Goal: Task Accomplishment & Management: Use online tool/utility

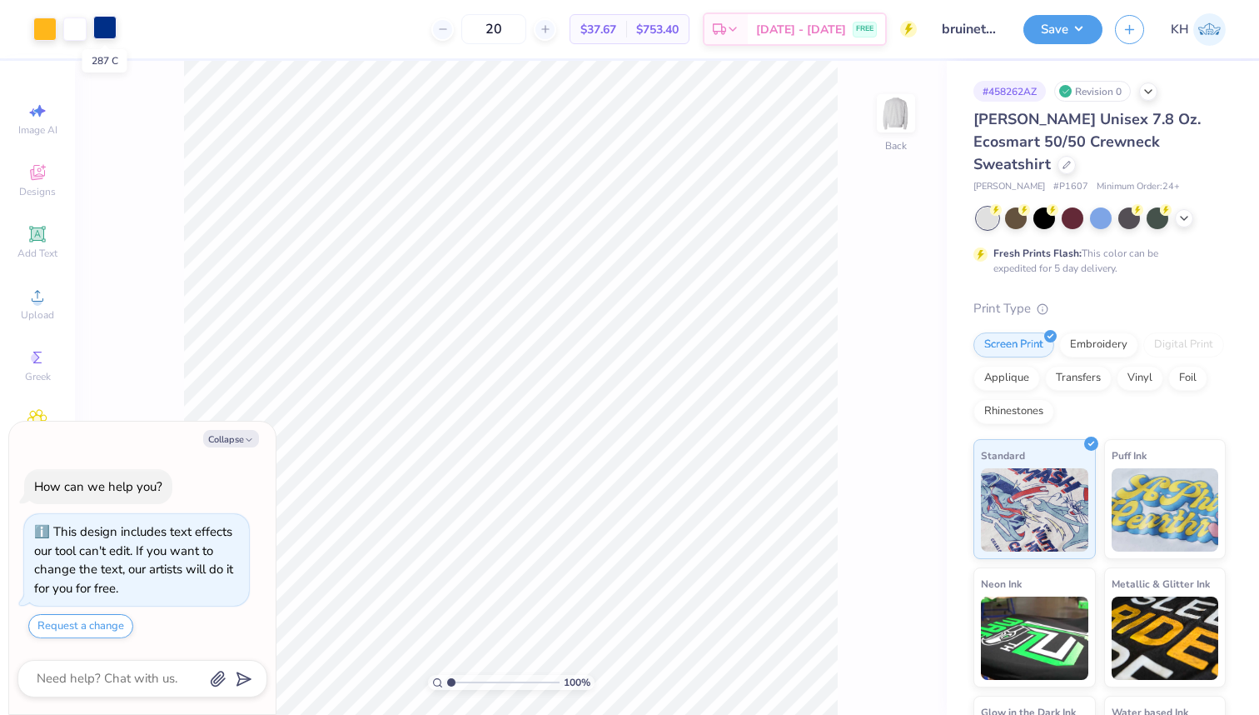
click at [104, 32] on div at bounding box center [104, 27] width 23 height 23
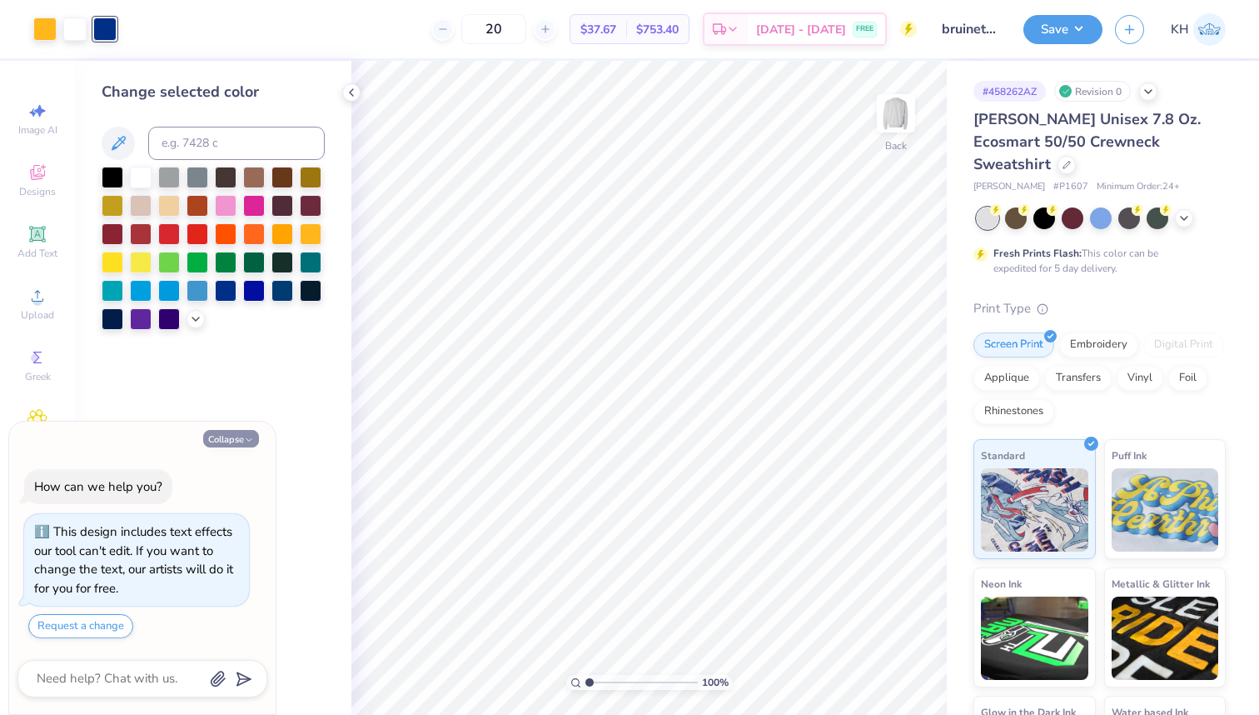
click at [231, 440] on button "Collapse" at bounding box center [231, 438] width 56 height 17
type textarea "x"
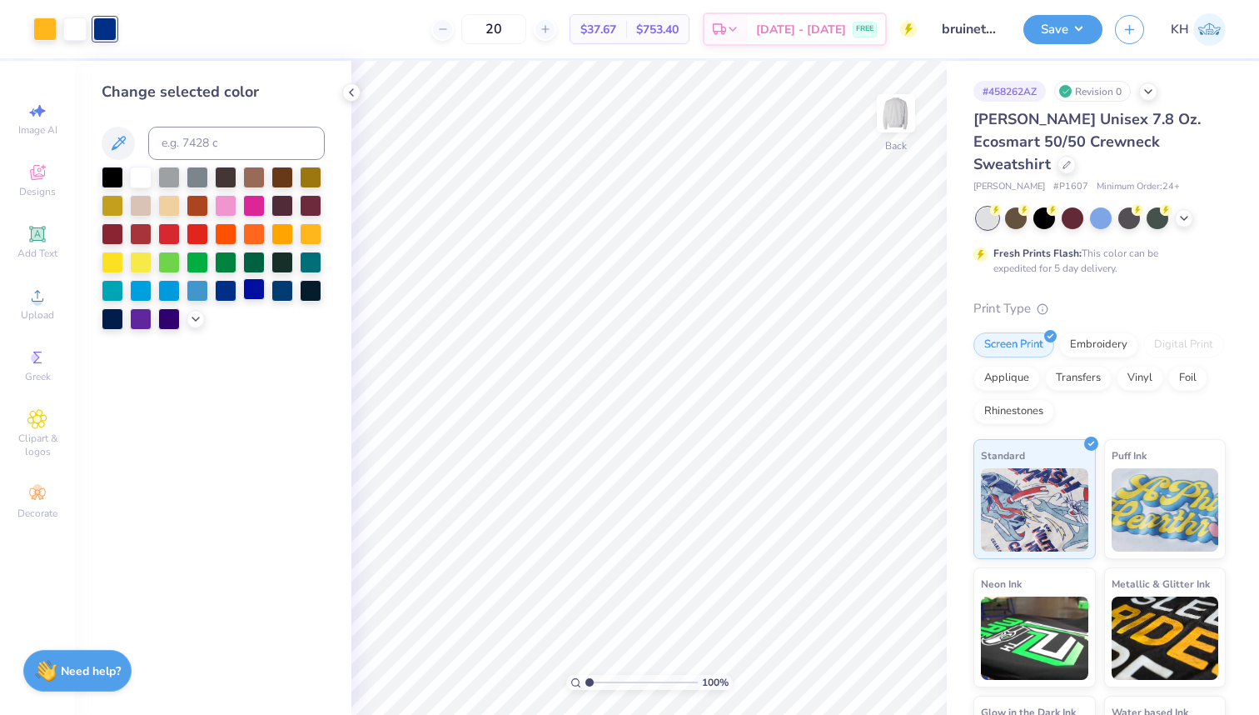
click at [255, 293] on div at bounding box center [254, 289] width 22 height 22
click at [42, 32] on div at bounding box center [44, 27] width 23 height 23
click at [189, 315] on icon at bounding box center [195, 317] width 13 height 13
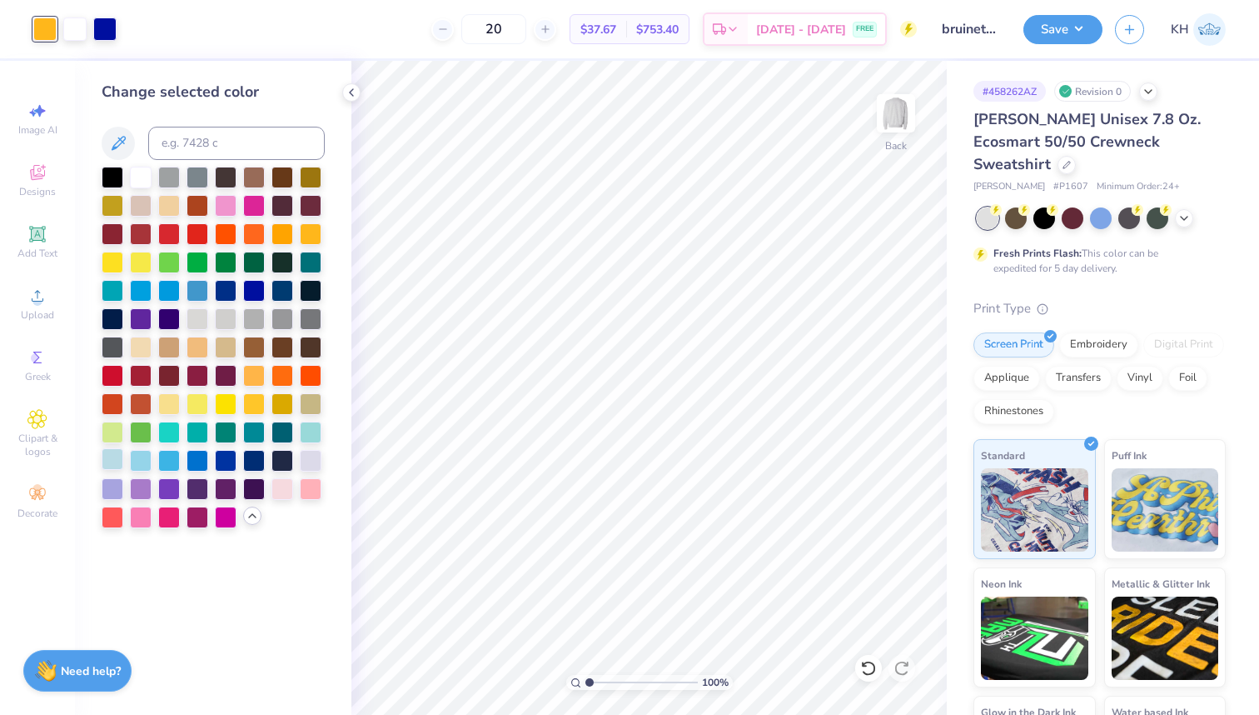
click at [115, 463] on div at bounding box center [113, 459] width 22 height 22
click at [139, 464] on div at bounding box center [141, 459] width 22 height 22
click at [115, 460] on div at bounding box center [113, 459] width 22 height 22
click at [254, 512] on icon at bounding box center [252, 515] width 13 height 13
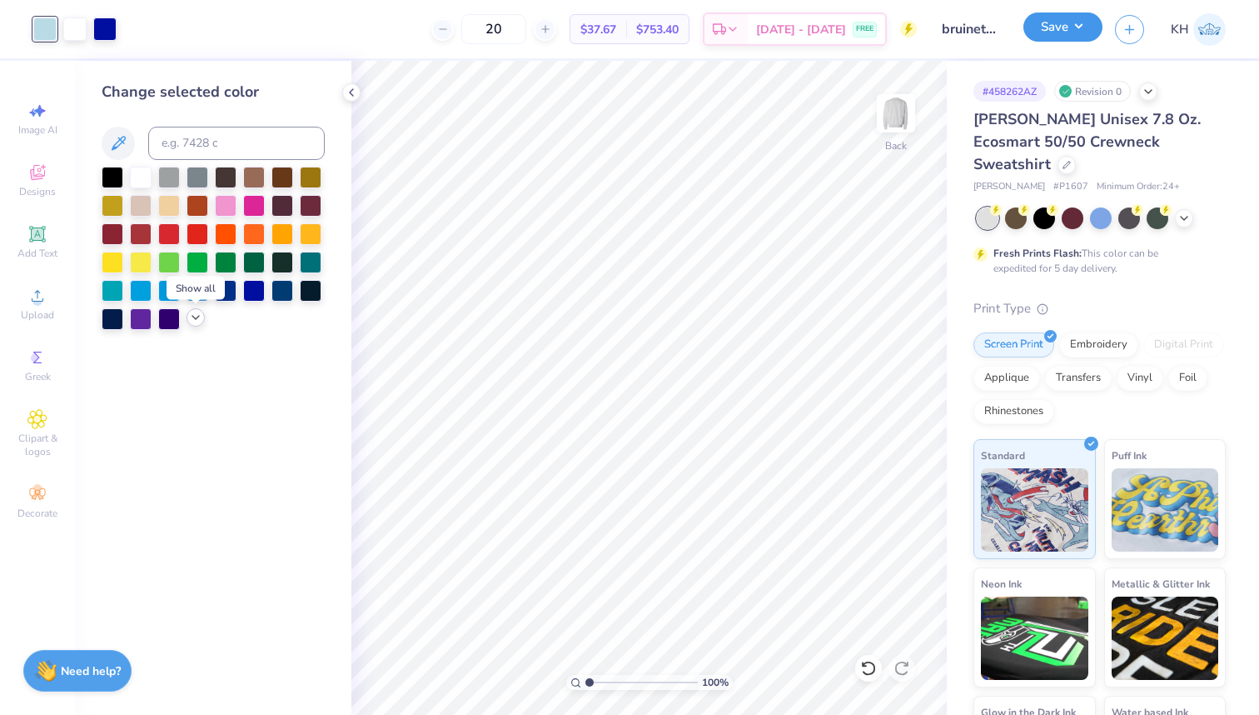
click at [1083, 31] on button "Save" at bounding box center [1063, 26] width 79 height 29
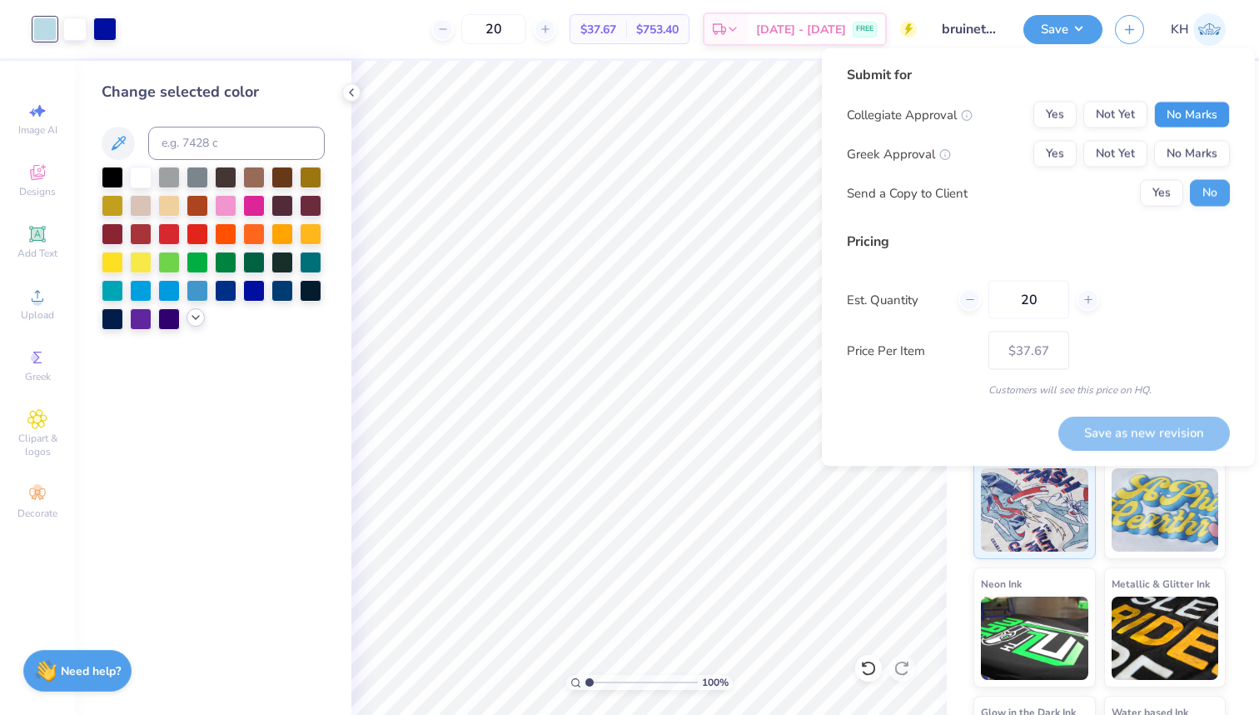
click at [1180, 108] on button "No Marks" at bounding box center [1192, 115] width 76 height 27
click at [1184, 160] on button "No Marks" at bounding box center [1192, 154] width 76 height 27
click at [1141, 422] on button "Save as new revision" at bounding box center [1145, 433] width 172 height 34
type input "$37.67"
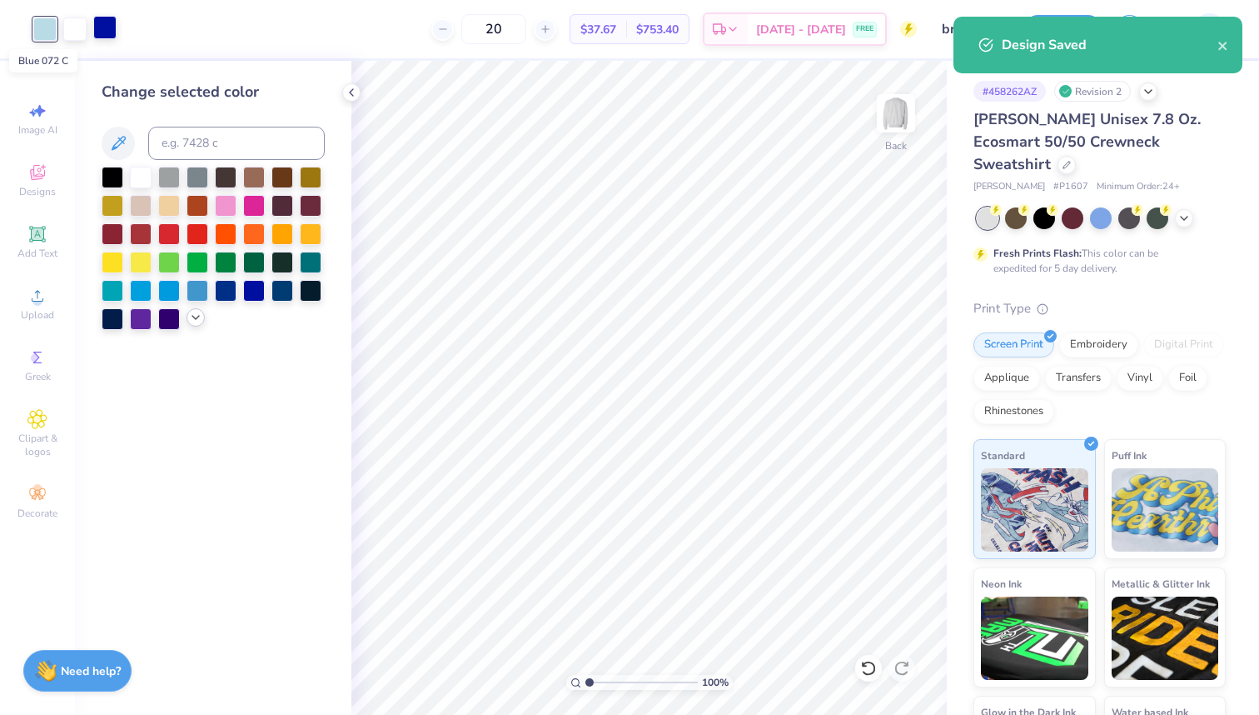
click at [112, 31] on div at bounding box center [104, 27] width 23 height 23
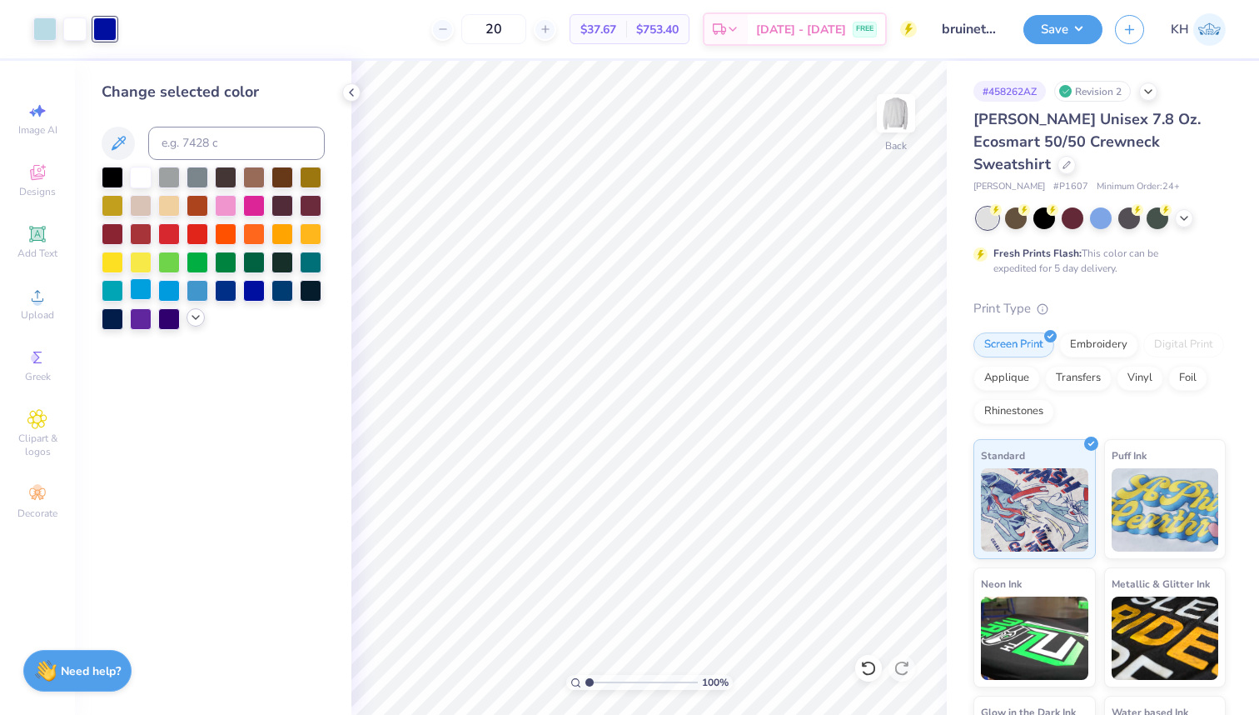
click at [142, 294] on div at bounding box center [141, 289] width 22 height 22
click at [37, 33] on div at bounding box center [44, 27] width 23 height 23
click at [111, 177] on div at bounding box center [113, 178] width 22 height 22
click at [103, 32] on div at bounding box center [104, 27] width 23 height 23
click at [190, 318] on icon at bounding box center [195, 317] width 13 height 13
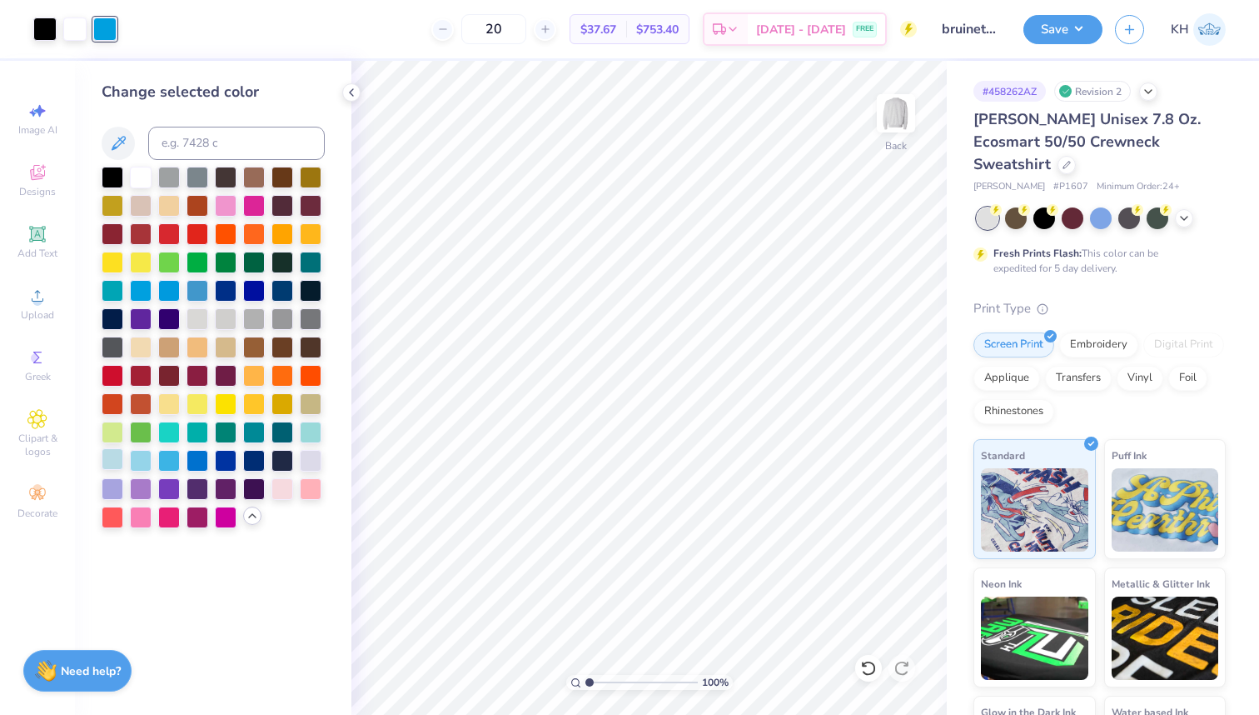
click at [115, 459] on div at bounding box center [113, 459] width 22 height 22
click at [138, 463] on div at bounding box center [141, 459] width 22 height 22
click at [43, 30] on div at bounding box center [44, 27] width 23 height 23
click at [226, 287] on div at bounding box center [226, 289] width 22 height 22
click at [132, 176] on div at bounding box center [141, 176] width 22 height 22
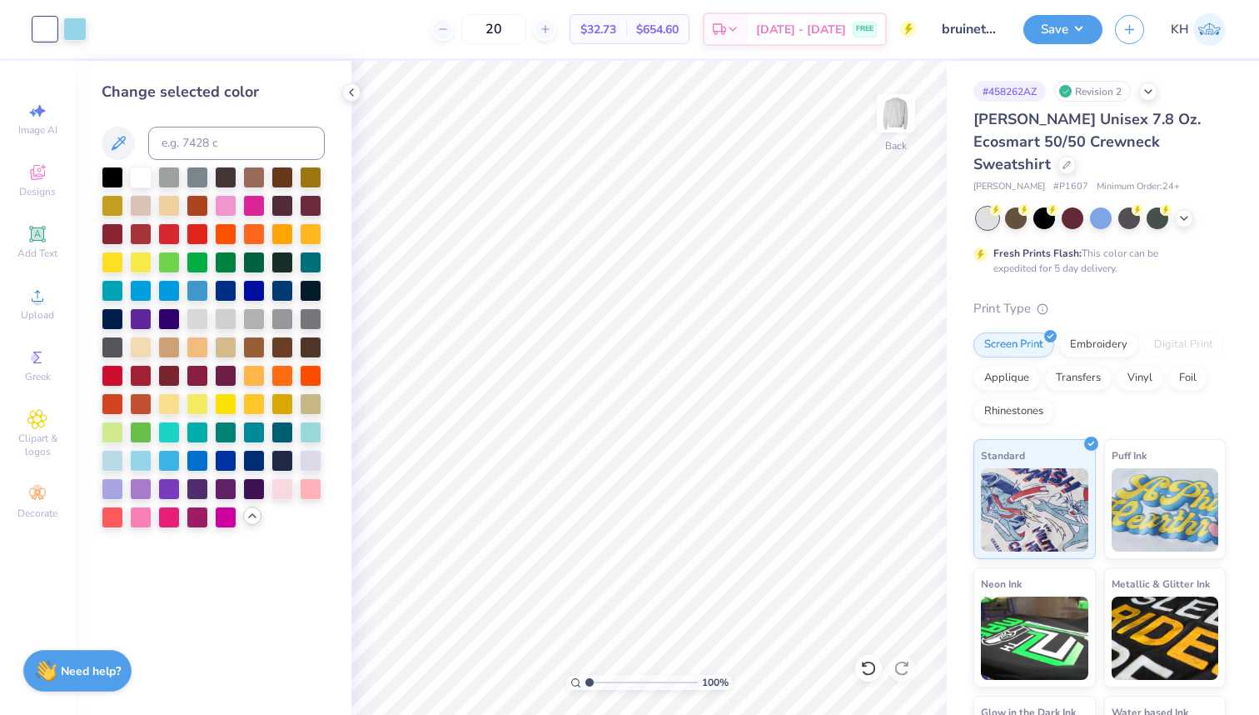
drag, startPoint x: 868, startPoint y: 669, endPoint x: 312, endPoint y: 332, distance: 650.0
click at [868, 669] on icon at bounding box center [868, 668] width 17 height 17
click at [75, 27] on div at bounding box center [74, 28] width 23 height 23
click at [112, 174] on div at bounding box center [113, 176] width 22 height 22
click at [40, 23] on div at bounding box center [44, 27] width 23 height 23
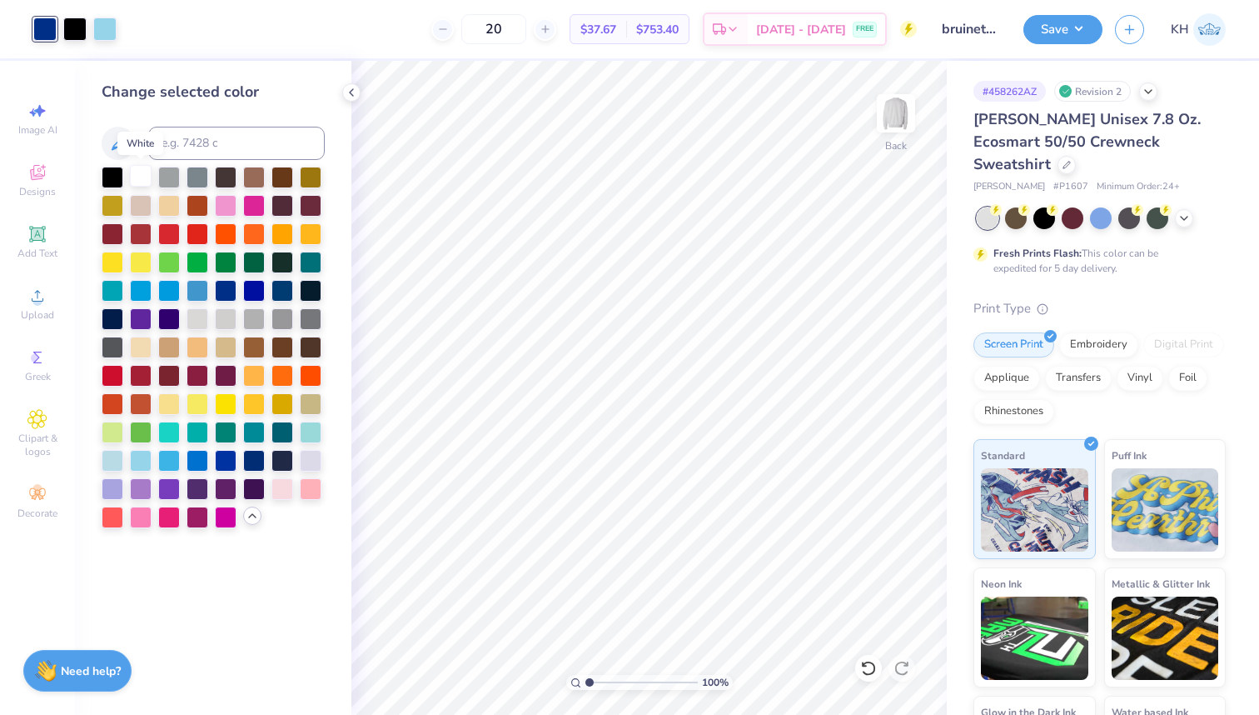
click at [145, 176] on div at bounding box center [141, 176] width 22 height 22
click at [72, 25] on div at bounding box center [74, 27] width 23 height 23
click at [229, 293] on div at bounding box center [226, 289] width 22 height 22
click at [255, 284] on div at bounding box center [254, 289] width 22 height 22
click at [1064, 32] on button "Save" at bounding box center [1063, 26] width 79 height 29
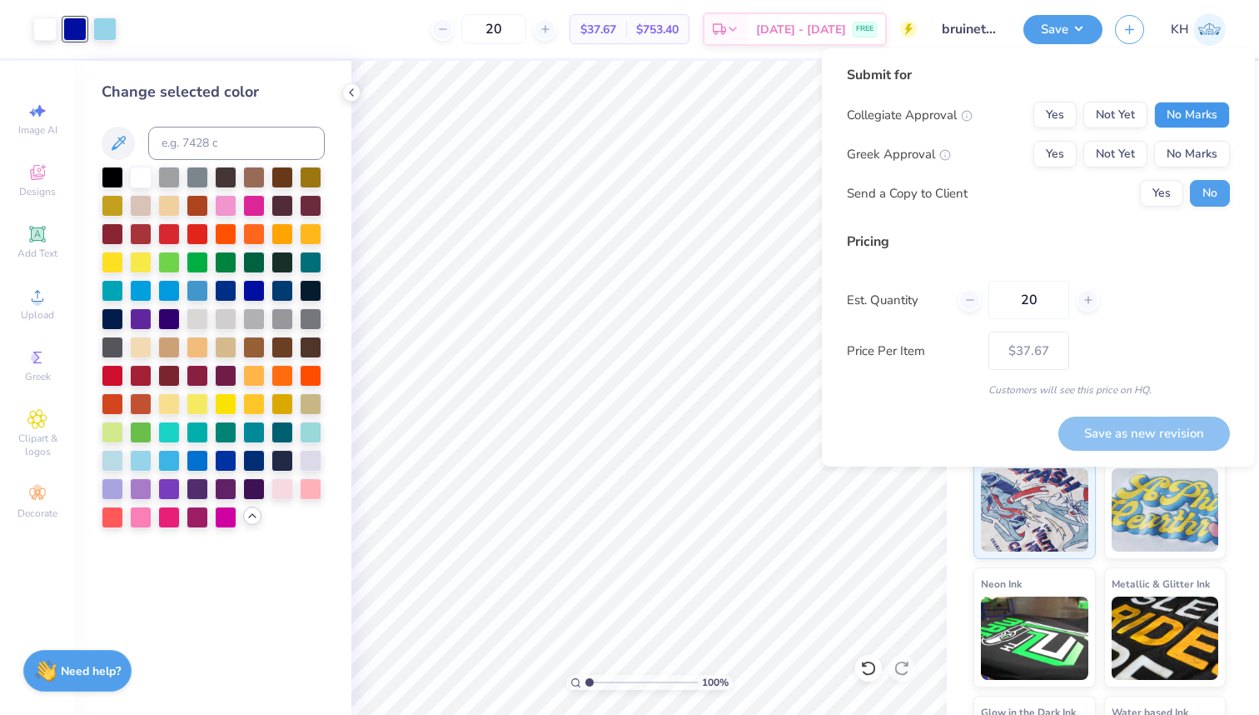
click at [1168, 113] on button "No Marks" at bounding box center [1192, 115] width 76 height 27
click at [1172, 156] on button "No Marks" at bounding box center [1192, 154] width 76 height 27
click at [1094, 431] on button "Save as new revision" at bounding box center [1145, 433] width 172 height 34
type input "$37.67"
